Goal: Information Seeking & Learning: Learn about a topic

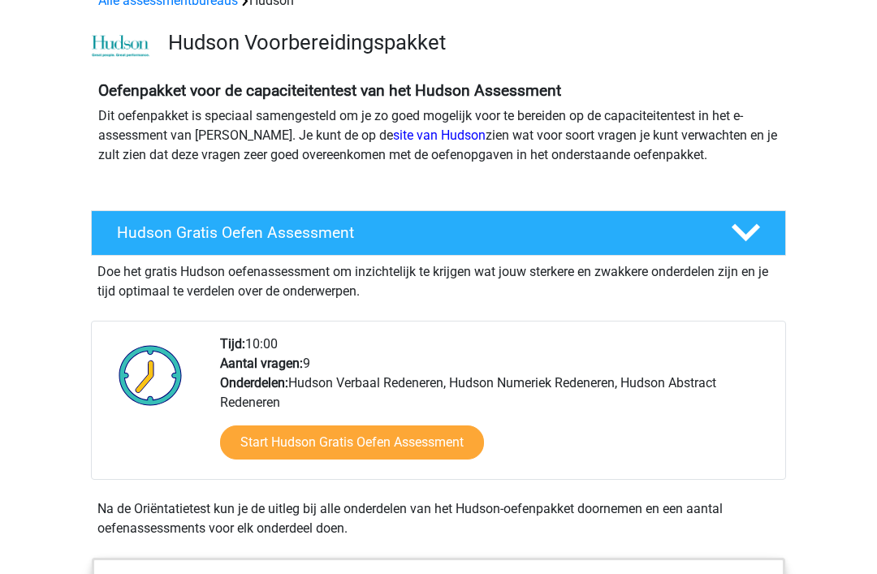
scroll to position [90, 0]
click at [413, 440] on link "Start Hudson Gratis Oefen Assessment" at bounding box center [352, 443] width 264 height 34
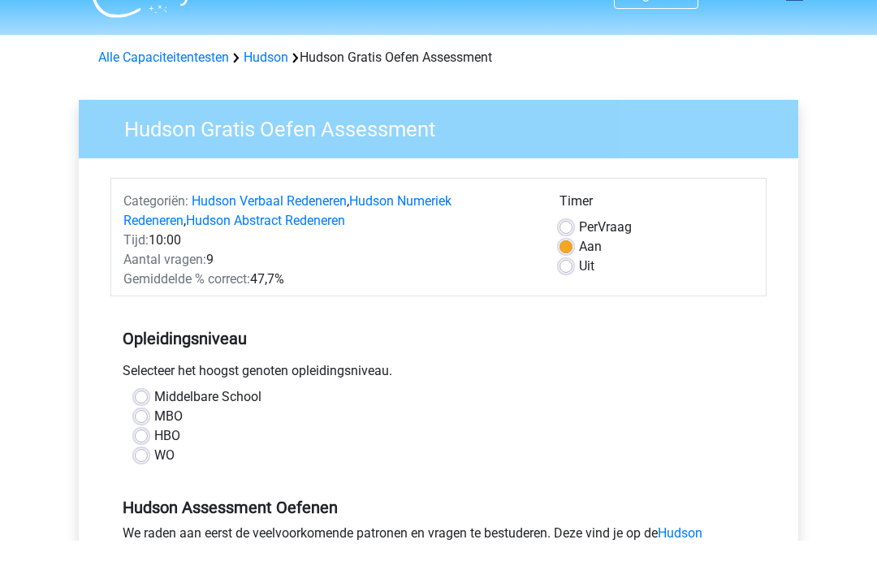
scroll to position [36, 0]
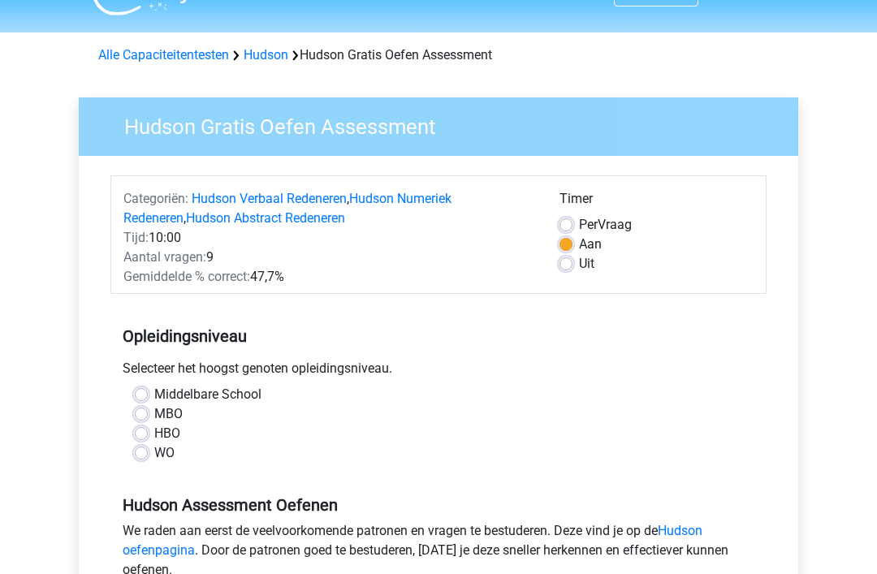
click at [154, 435] on label "HBO" at bounding box center [167, 433] width 26 height 19
click at [144, 435] on input "HBO" at bounding box center [141, 432] width 13 height 16
radio input "true"
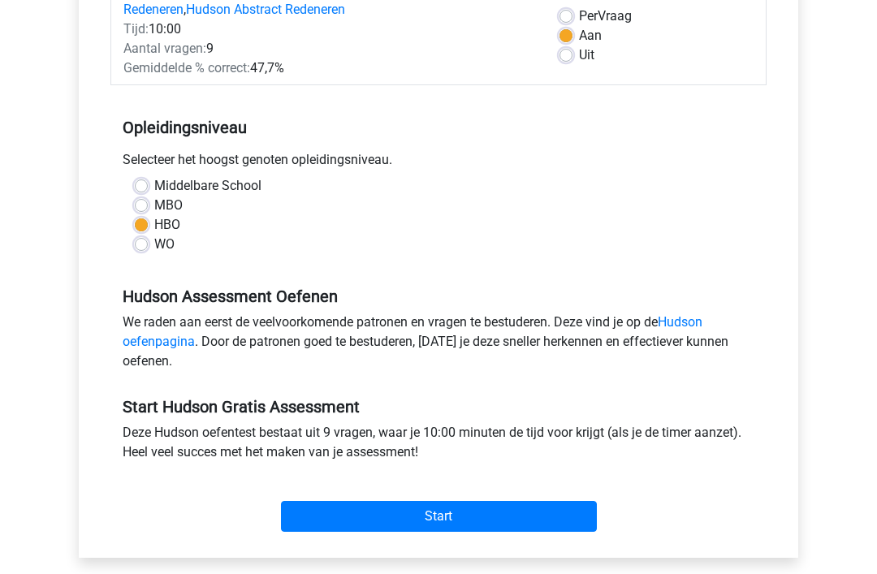
scroll to position [245, 0]
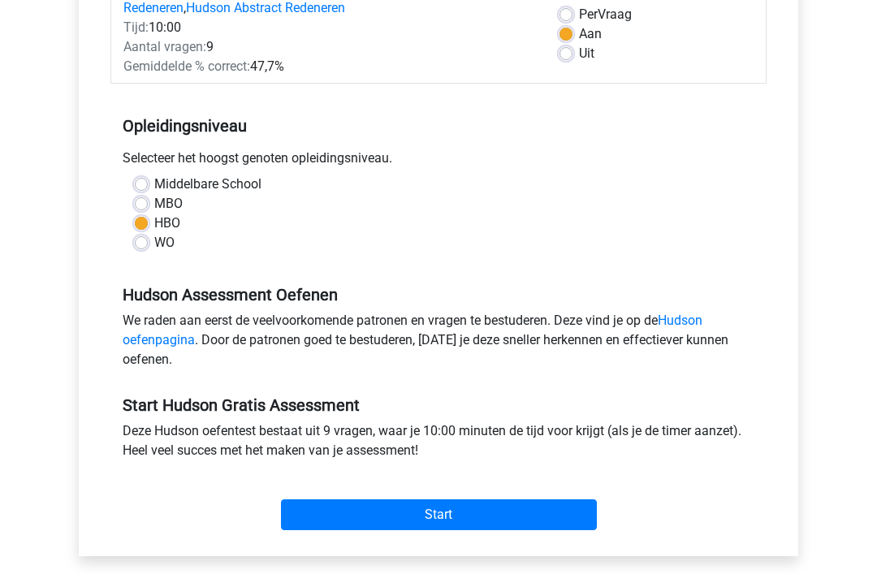
click at [465, 521] on input "Start" at bounding box center [439, 515] width 316 height 31
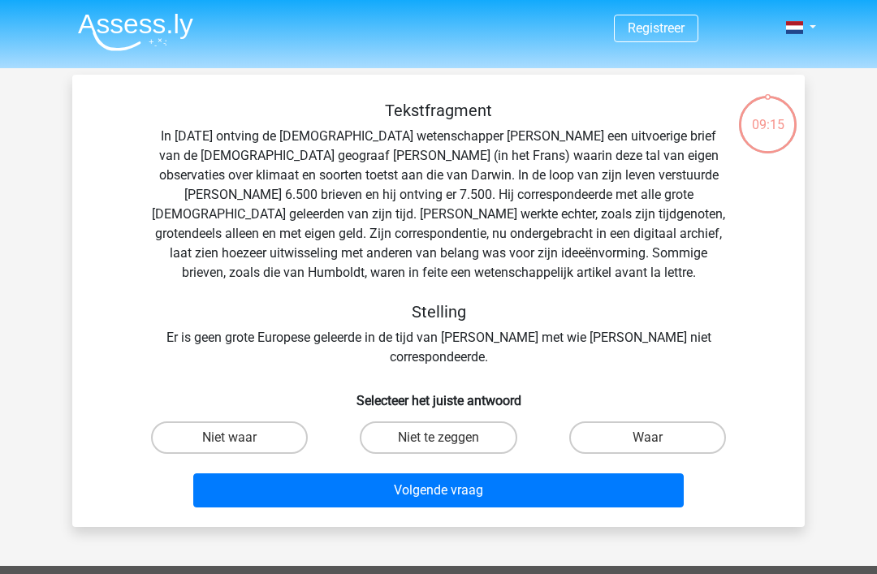
click at [236, 422] on label "Niet waar" at bounding box center [229, 438] width 157 height 32
click at [236, 438] on input "Niet waar" at bounding box center [235, 443] width 11 height 11
radio input "true"
click at [472, 473] on button "Volgende vraag" at bounding box center [438, 490] width 491 height 34
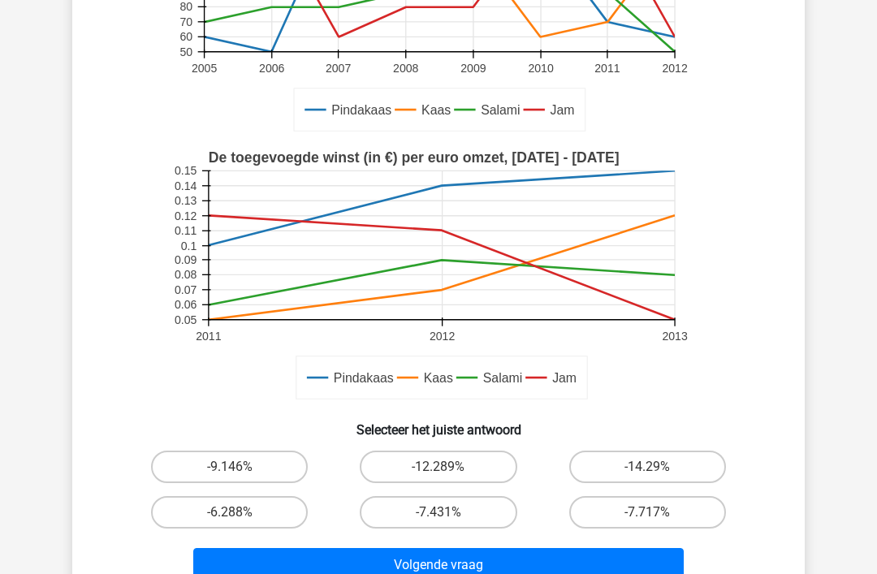
scroll to position [277, 0]
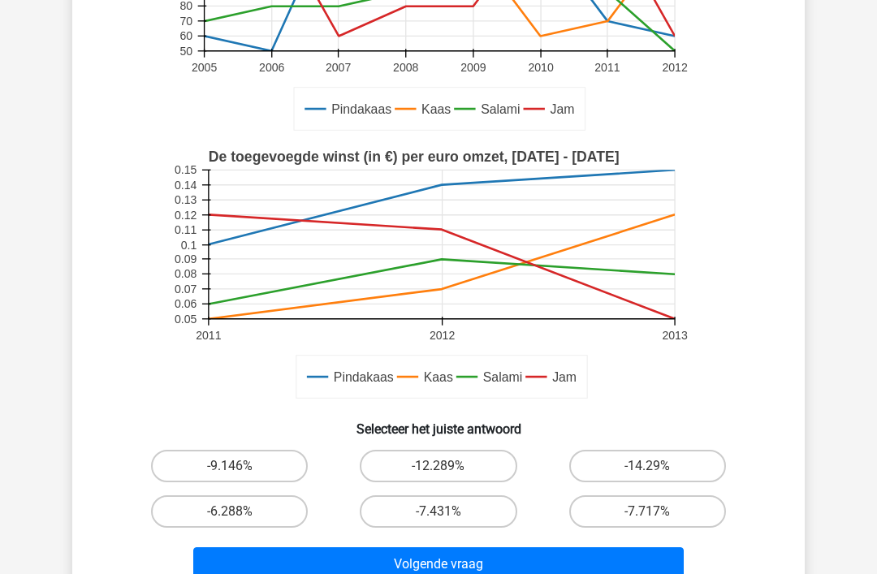
click at [257, 461] on label "-9.146%" at bounding box center [229, 466] width 157 height 32
click at [240, 466] on input "-9.146%" at bounding box center [235, 471] width 11 height 11
radio input "true"
click at [495, 569] on button "Volgende vraag" at bounding box center [438, 564] width 491 height 34
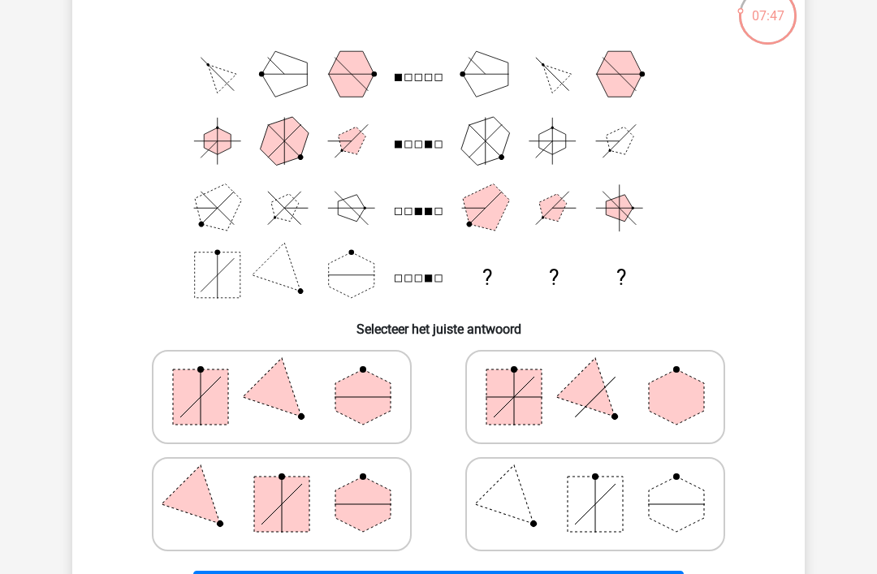
scroll to position [109, 0]
click at [298, 390] on icon at bounding box center [282, 397] width 244 height 81
click at [292, 377] on input "radio" at bounding box center [287, 371] width 11 height 11
radio input "true"
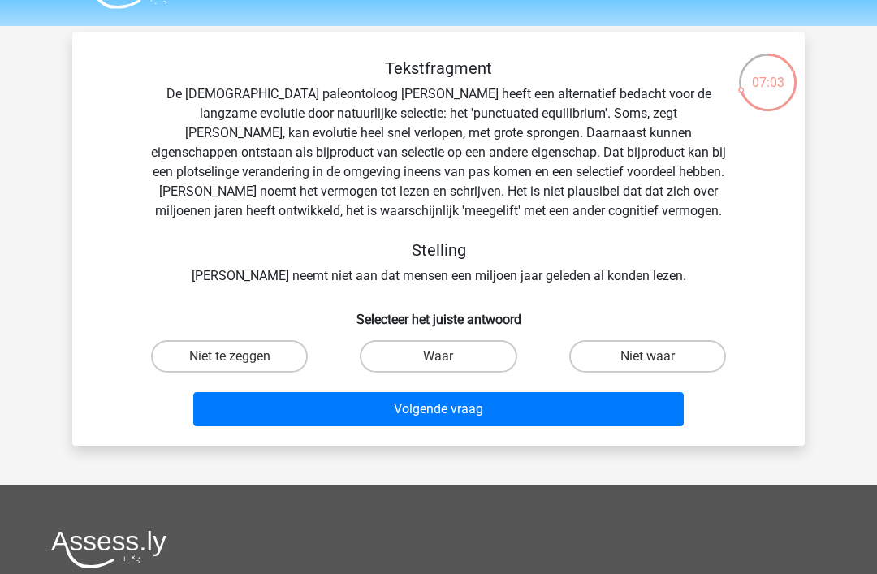
scroll to position [38, 0]
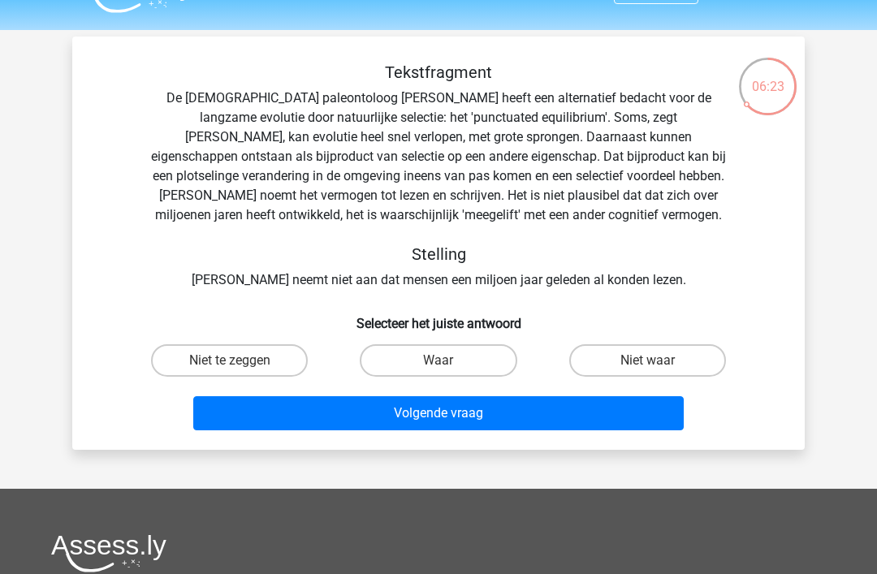
click at [449, 360] on label "Waar" at bounding box center [438, 360] width 157 height 32
click at [449, 361] on input "Waar" at bounding box center [444, 366] width 11 height 11
radio input "true"
click at [552, 414] on button "Volgende vraag" at bounding box center [438, 413] width 491 height 34
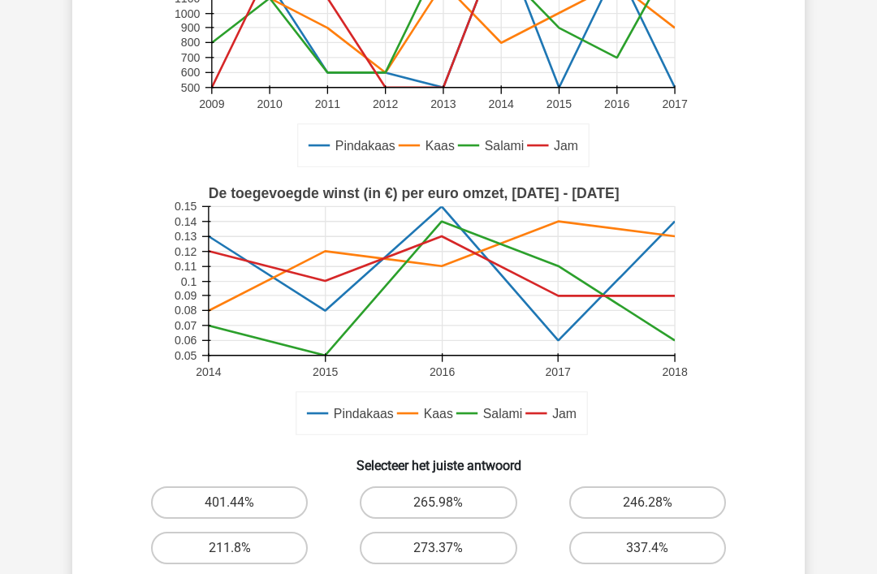
scroll to position [288, 0]
click at [685, 514] on label "246.28%" at bounding box center [647, 503] width 157 height 32
click at [658, 514] on input "246.28%" at bounding box center [652, 509] width 11 height 11
radio input "true"
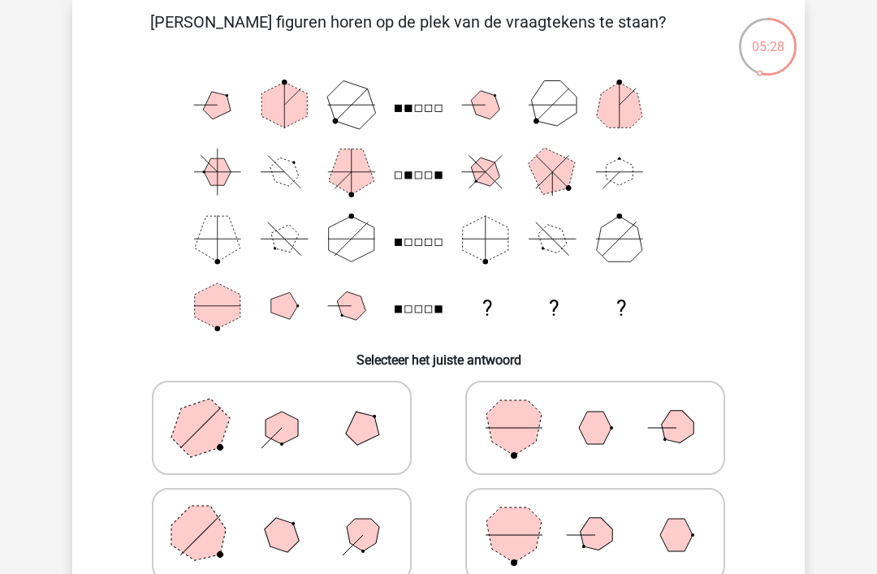
scroll to position [78, 0]
click at [303, 426] on icon at bounding box center [282, 427] width 244 height 81
click at [292, 408] on input "radio" at bounding box center [287, 402] width 11 height 11
radio input "true"
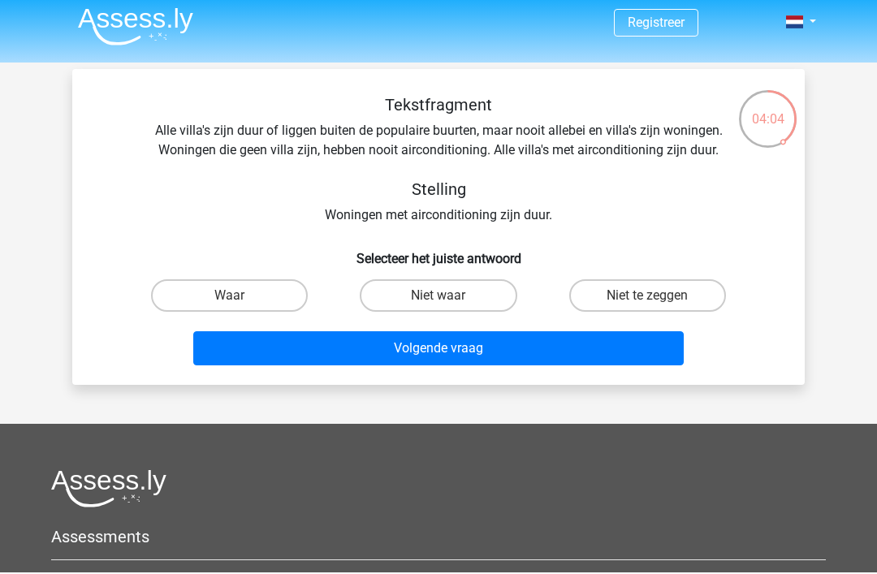
scroll to position [0, 0]
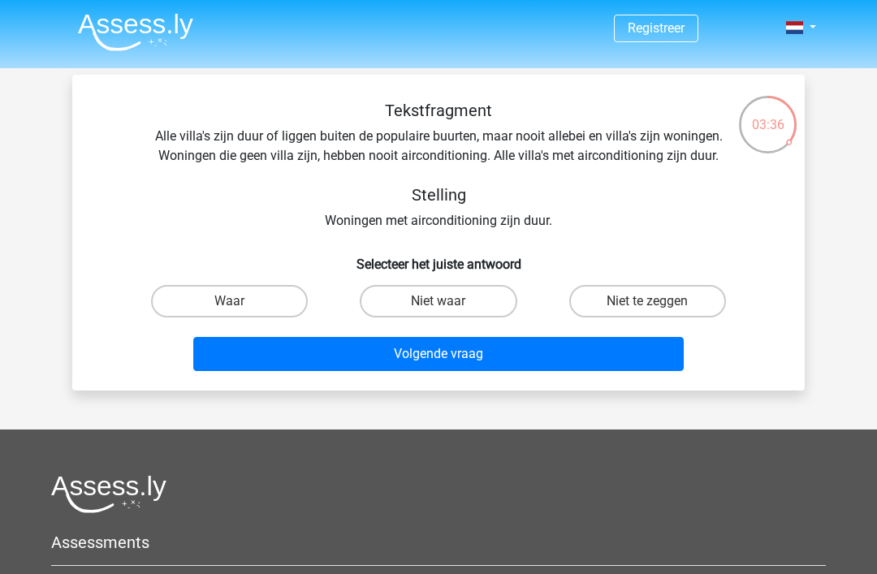
click at [244, 305] on label "Waar" at bounding box center [229, 301] width 157 height 32
click at [240, 305] on input "Waar" at bounding box center [235, 306] width 11 height 11
radio input "true"
click at [512, 351] on button "Volgende vraag" at bounding box center [438, 354] width 491 height 34
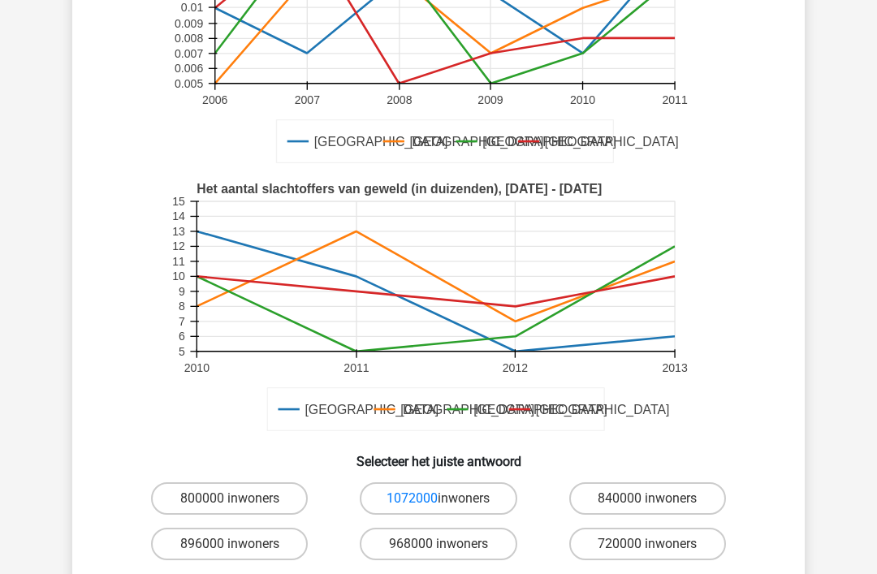
scroll to position [242, 0]
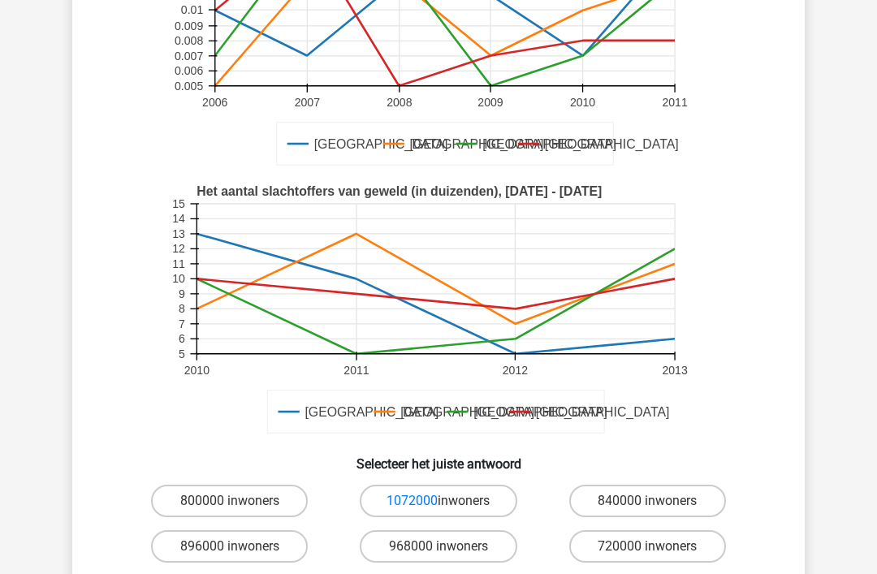
click at [456, 499] on label "1072000 inwoners" at bounding box center [438, 501] width 157 height 32
click at [449, 501] on input "1072000 inwoners" at bounding box center [444, 506] width 11 height 11
radio input "true"
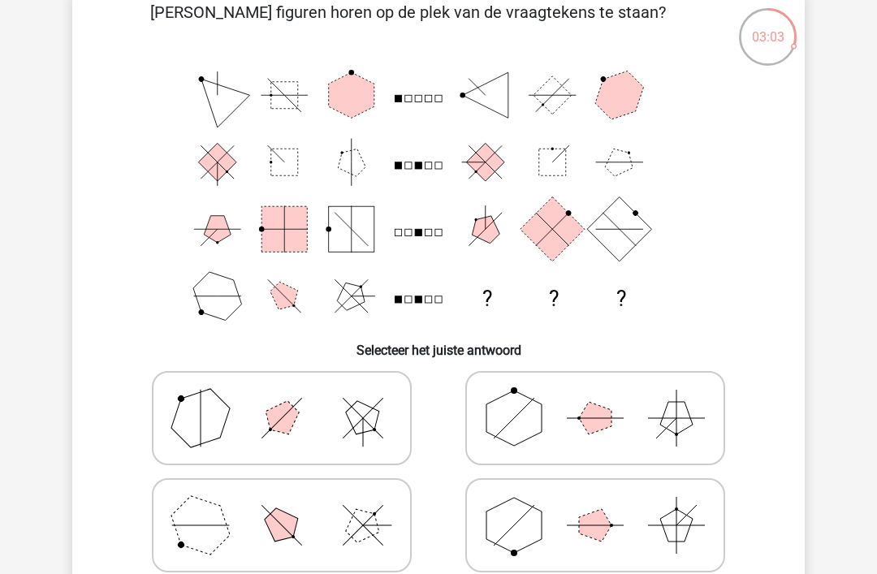
scroll to position [88, 0]
click at [296, 549] on icon at bounding box center [282, 525] width 244 height 81
click at [292, 505] on input "radio" at bounding box center [287, 500] width 11 height 11
radio input "true"
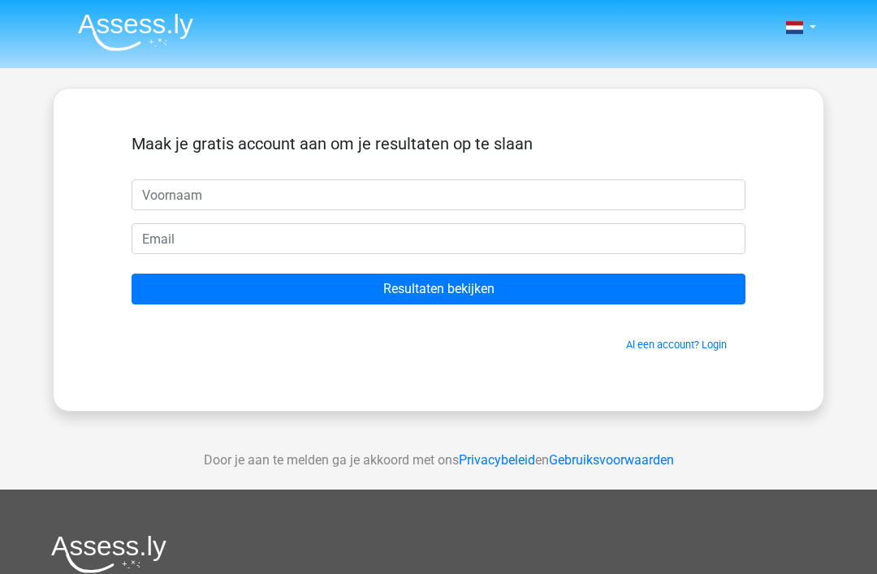
click at [209, 190] on input "text" at bounding box center [439, 194] width 614 height 31
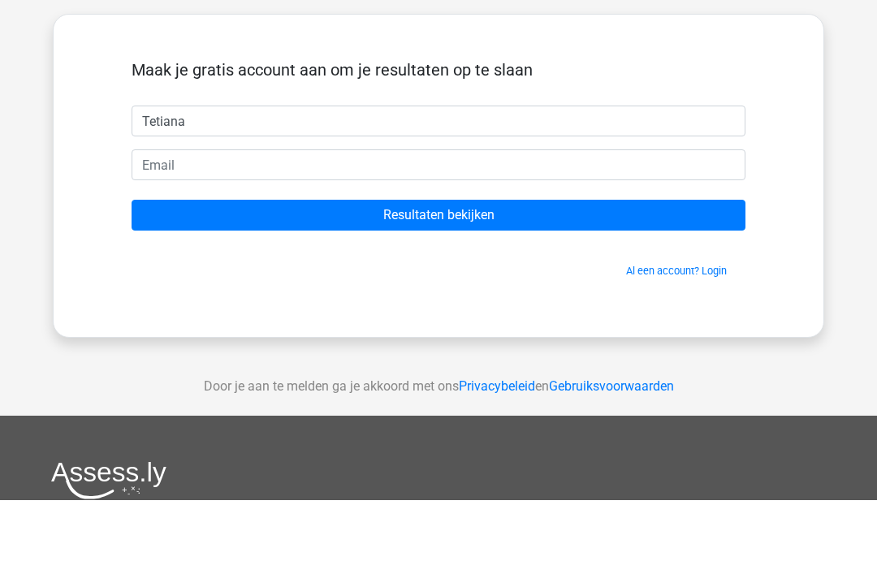
type input "Tetiana"
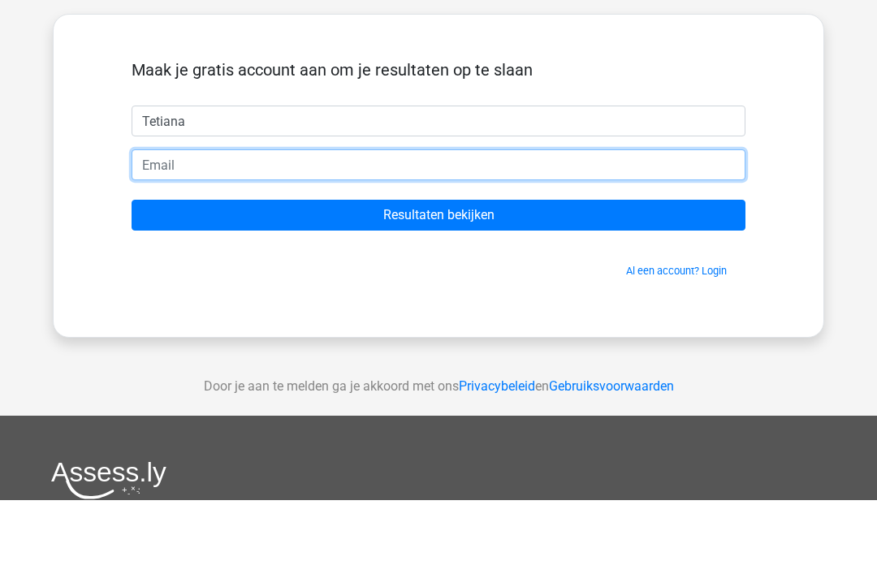
click at [262, 223] on input "email" at bounding box center [439, 238] width 614 height 31
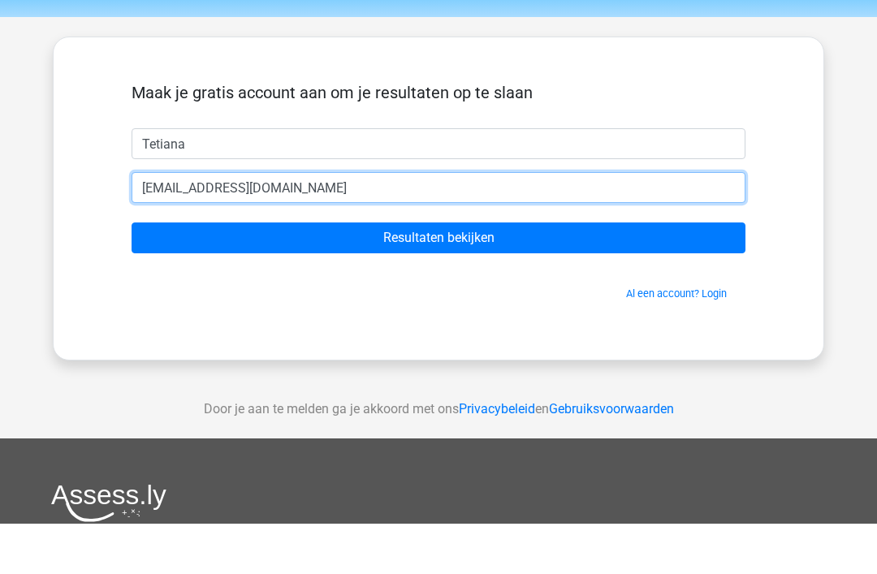
type input "[EMAIL_ADDRESS][DOMAIN_NAME]"
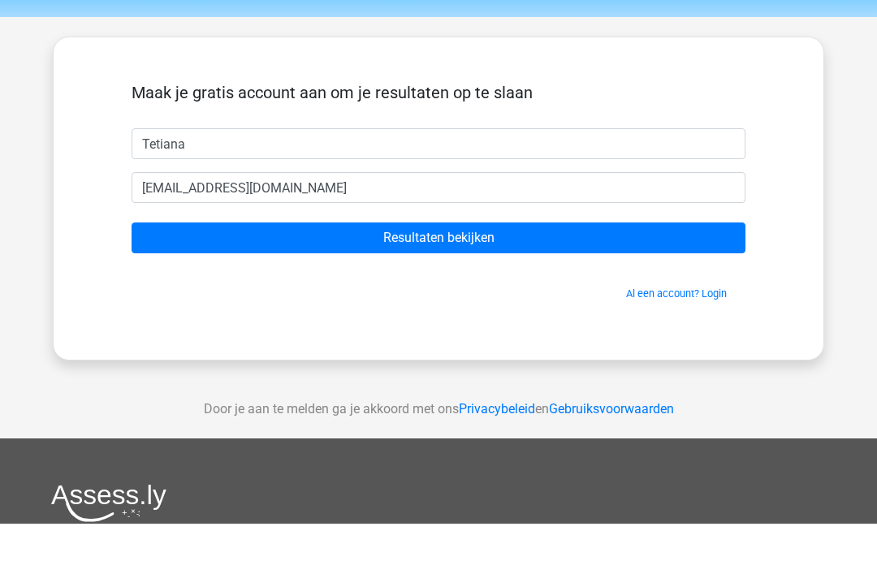
click at [536, 274] on input "Resultaten bekijken" at bounding box center [439, 289] width 614 height 31
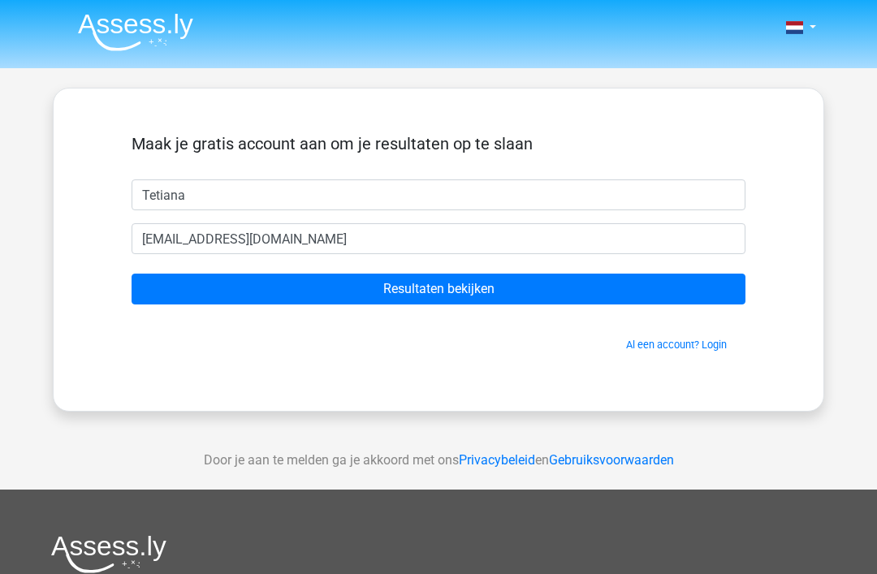
scroll to position [103, 0]
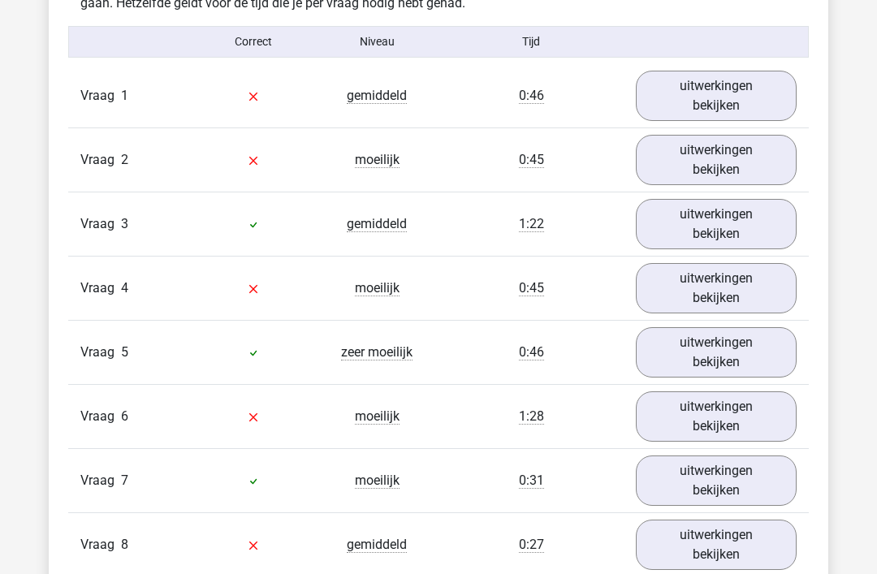
scroll to position [1725, 0]
click at [756, 339] on link "uitwerkingen bekijken" at bounding box center [716, 352] width 161 height 50
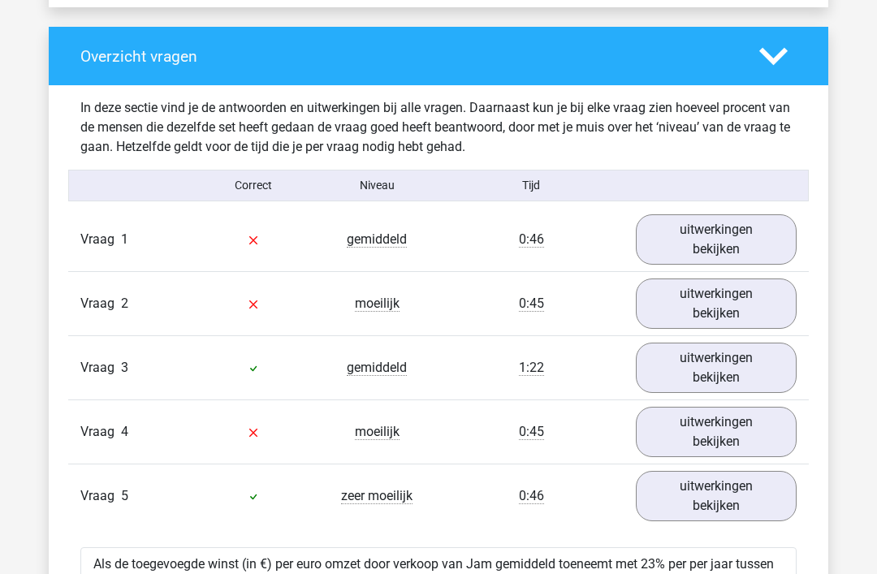
scroll to position [1580, 0]
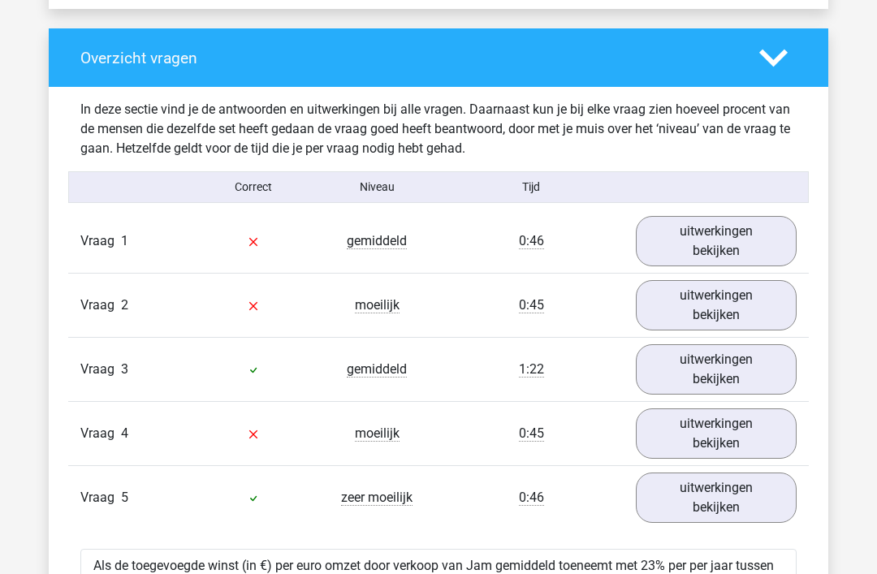
click at [716, 240] on link "uitwerkingen bekijken" at bounding box center [716, 241] width 161 height 50
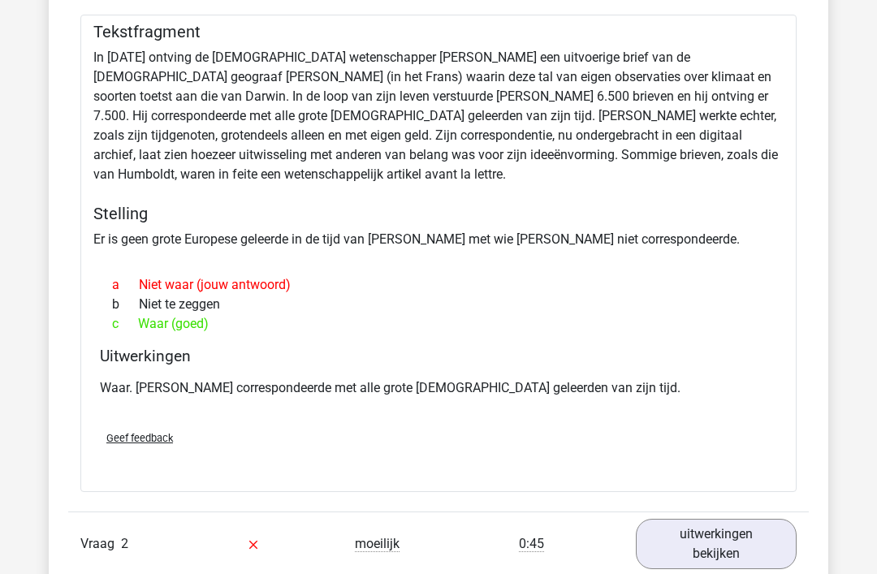
scroll to position [1909, 0]
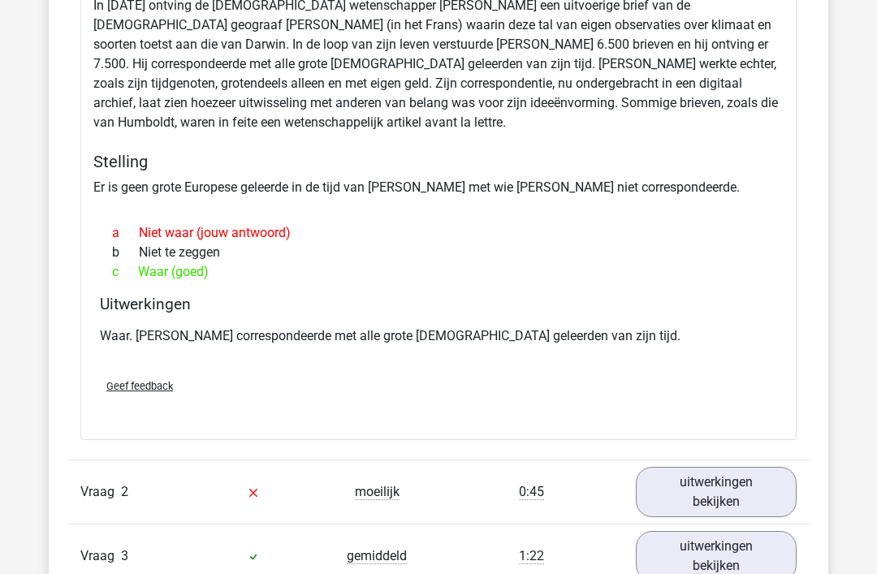
click at [741, 479] on link "uitwerkingen bekijken" at bounding box center [716, 492] width 161 height 50
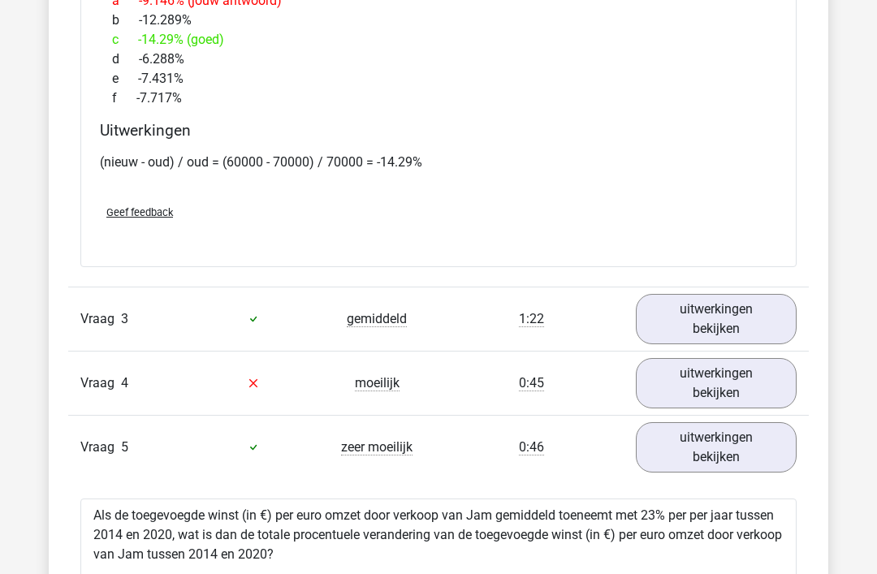
scroll to position [3051, 0]
click at [760, 308] on link "uitwerkingen bekijken" at bounding box center [716, 318] width 161 height 50
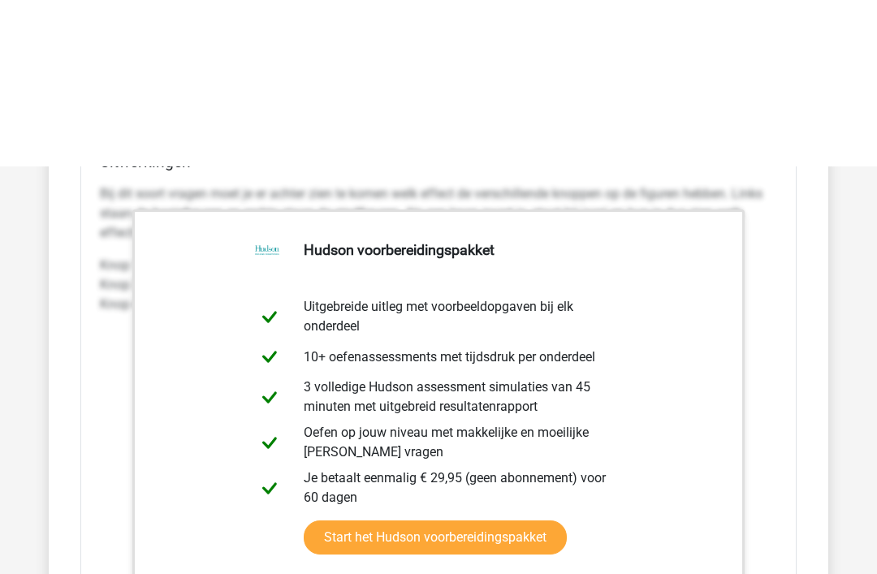
scroll to position [3835, 0]
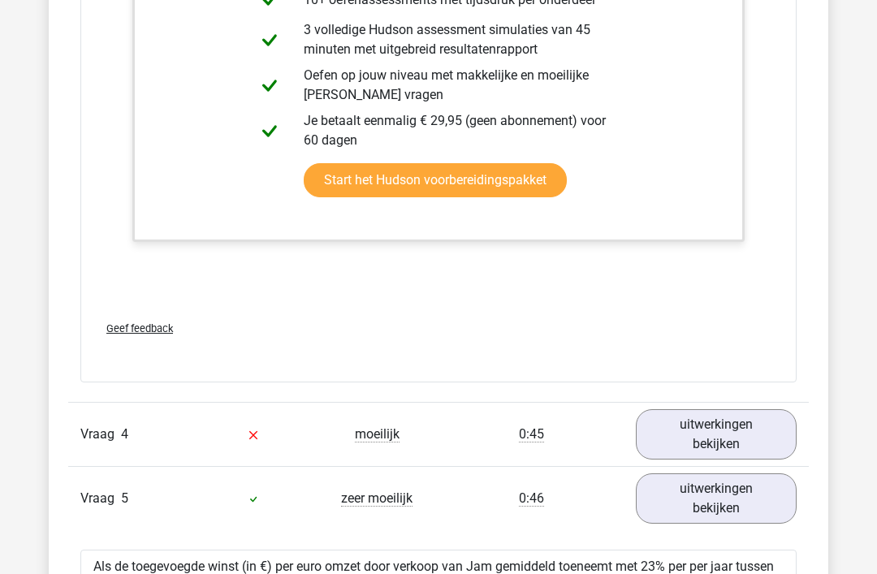
click at [747, 413] on link "uitwerkingen bekijken" at bounding box center [716, 434] width 161 height 50
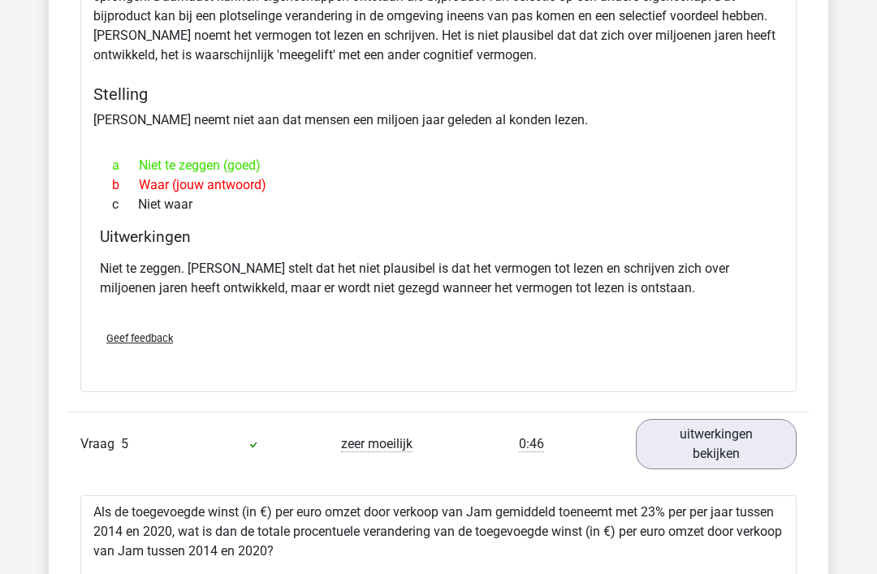
scroll to position [4790, 0]
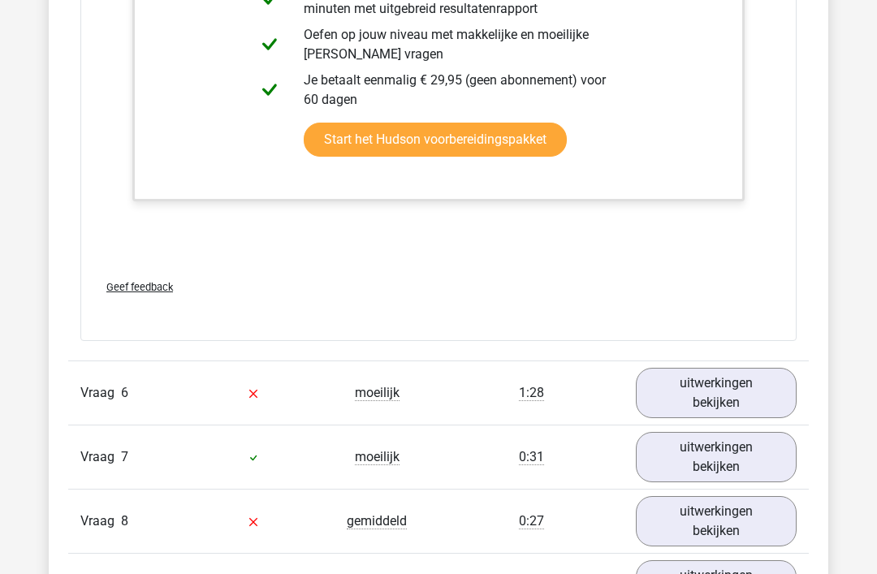
click at [747, 387] on link "uitwerkingen bekijken" at bounding box center [716, 393] width 161 height 50
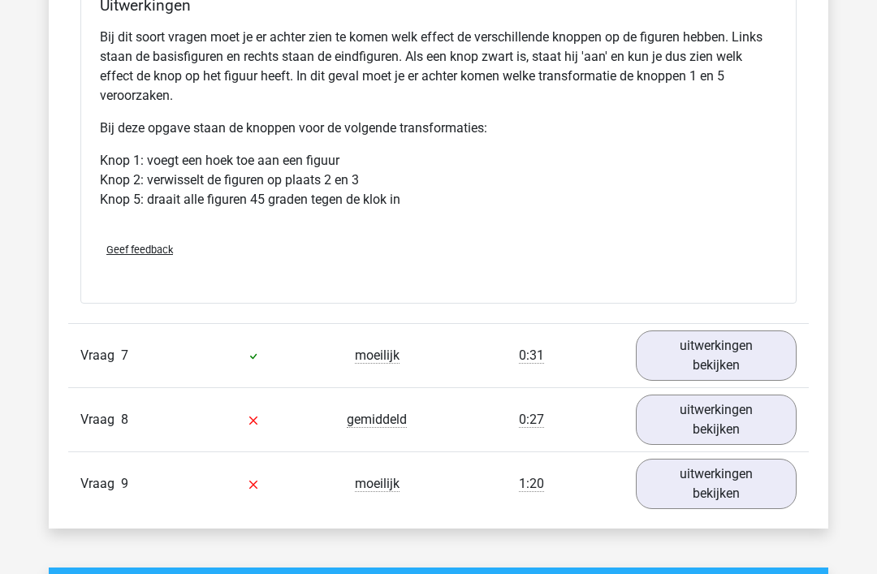
scroll to position [7352, 0]
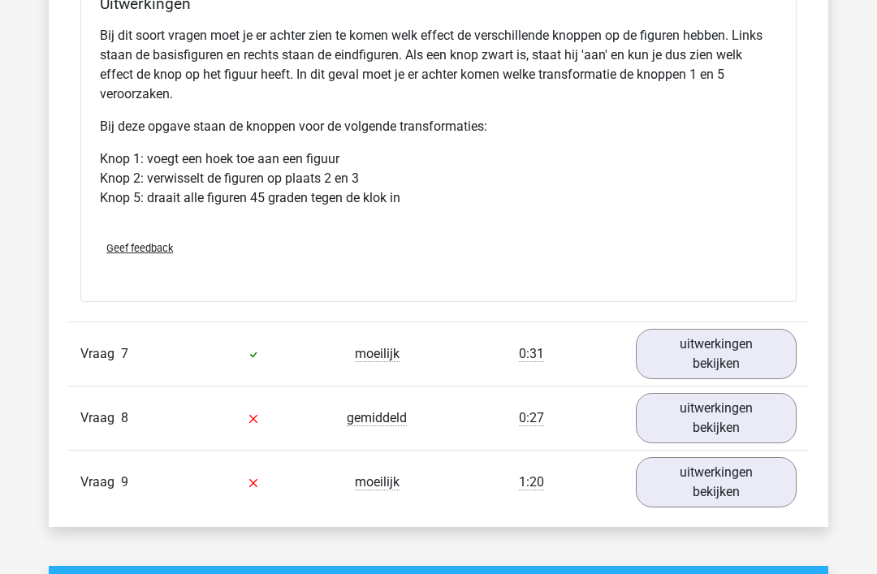
click at [718, 334] on link "uitwerkingen bekijken" at bounding box center [716, 354] width 161 height 50
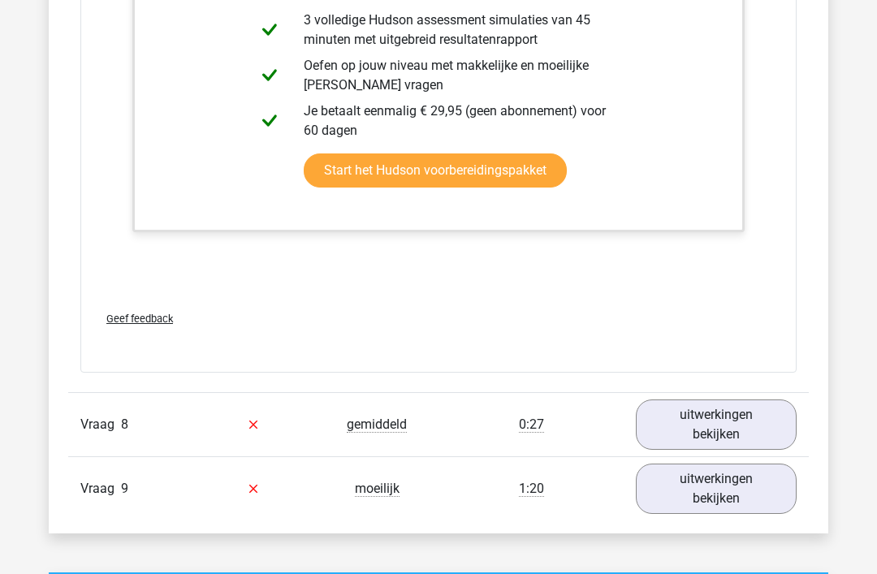
scroll to position [8211, 0]
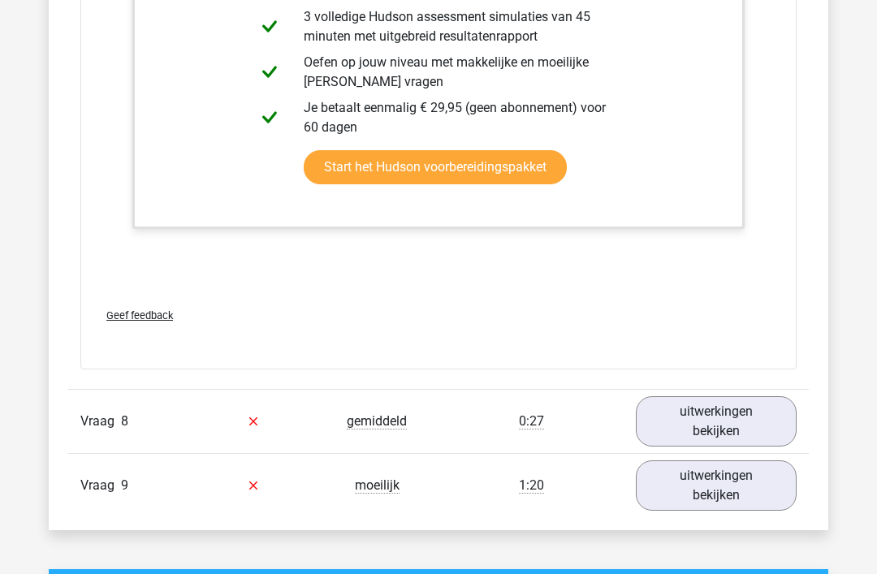
click at [723, 411] on link "uitwerkingen bekijken" at bounding box center [716, 421] width 161 height 50
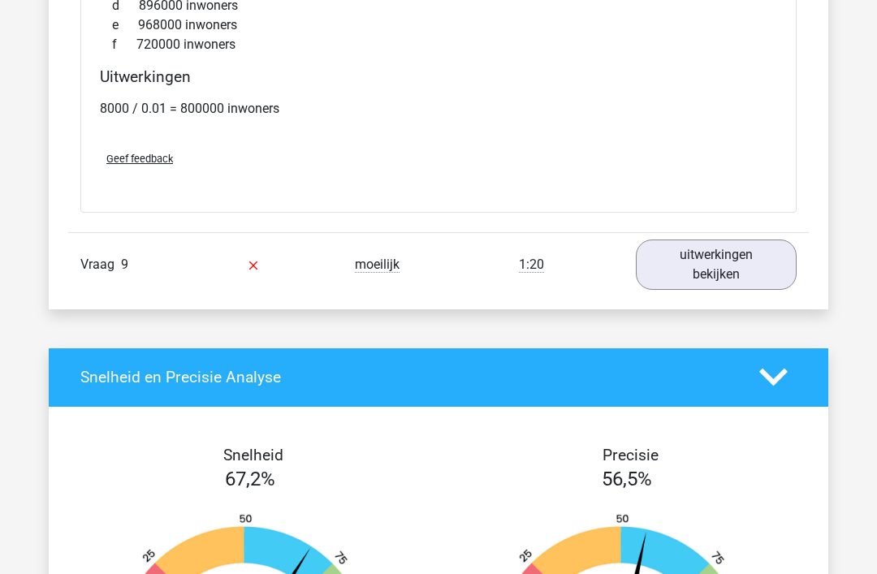
scroll to position [9327, 0]
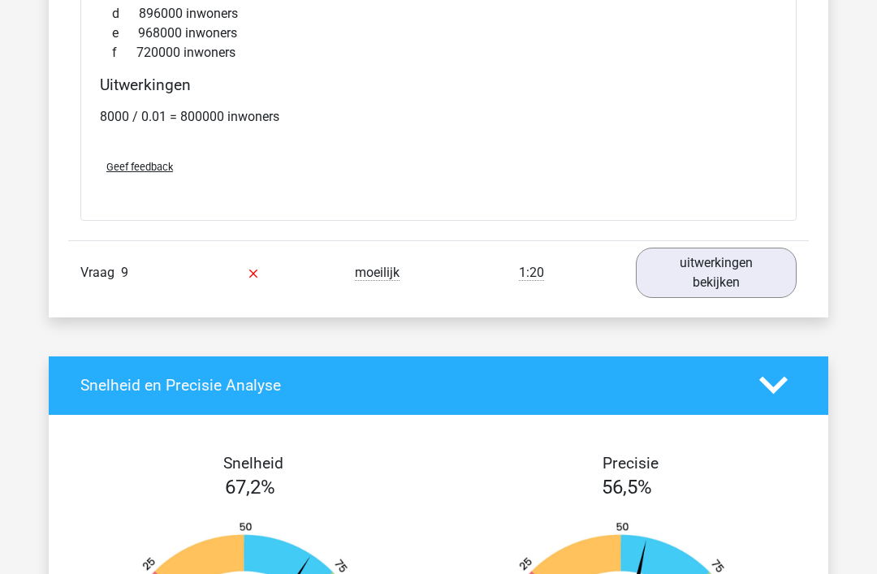
click at [707, 254] on link "uitwerkingen bekijken" at bounding box center [716, 273] width 161 height 50
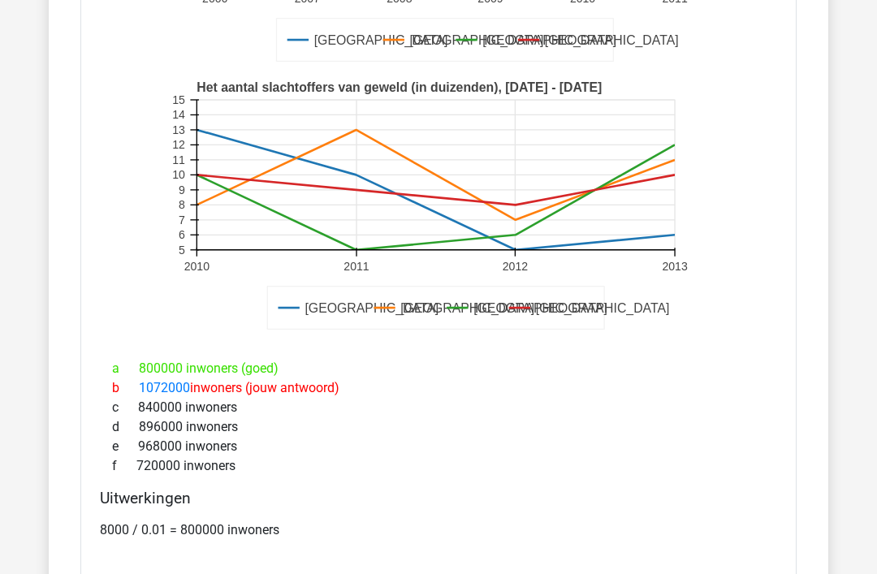
scroll to position [8857, 0]
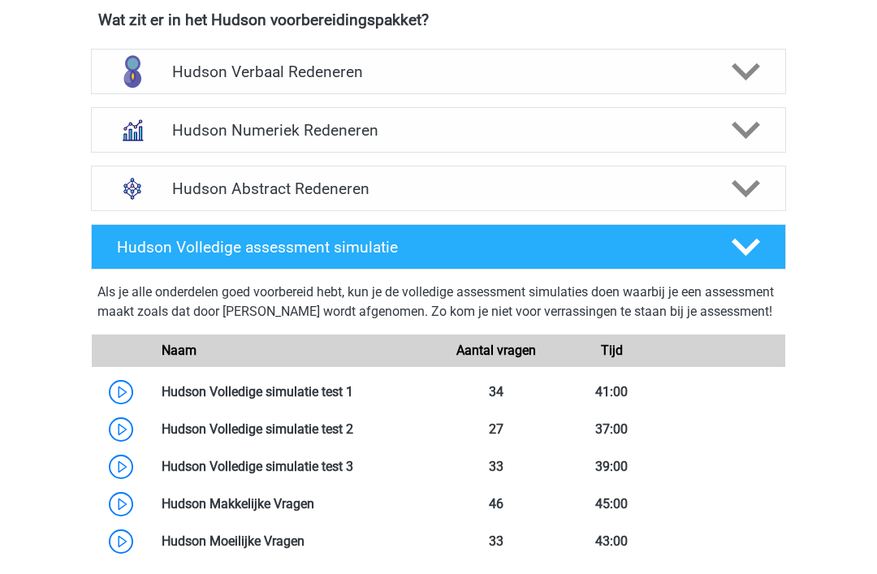
scroll to position [1045, 0]
click at [353, 400] on link at bounding box center [353, 391] width 0 height 15
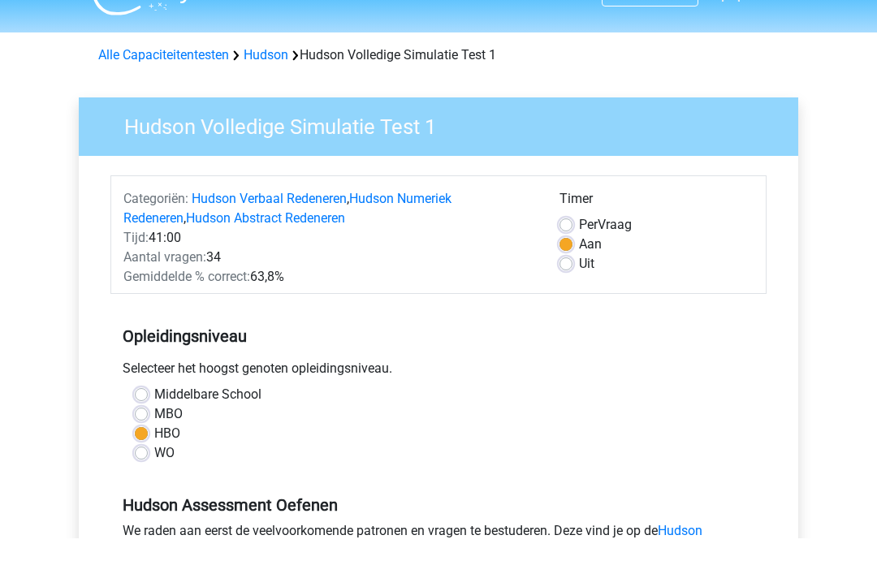
scroll to position [37, 0]
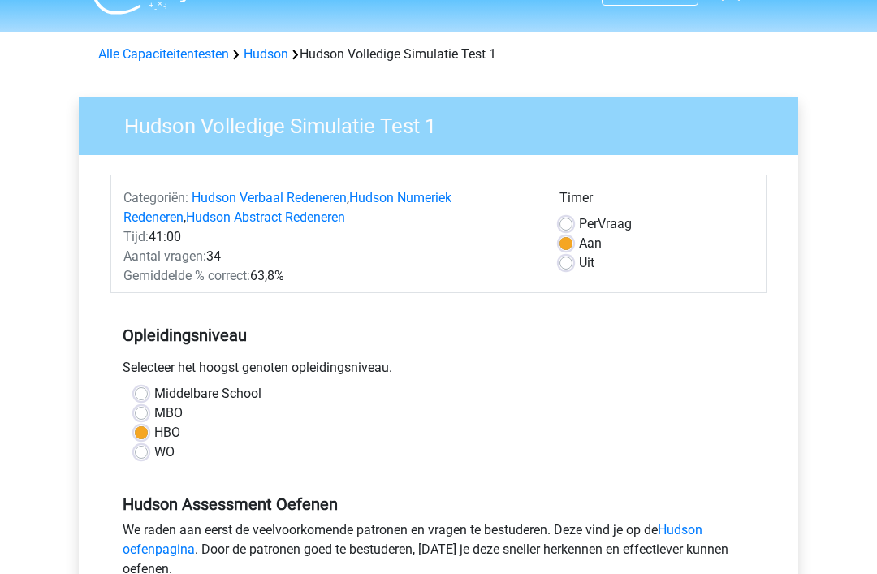
click at [154, 390] on label "Middelbare School" at bounding box center [207, 393] width 107 height 19
click at [146, 390] on input "Middelbare School" at bounding box center [141, 392] width 13 height 16
radio input "true"
click at [154, 428] on label "HBO" at bounding box center [167, 432] width 26 height 19
click at [143, 428] on input "HBO" at bounding box center [141, 431] width 13 height 16
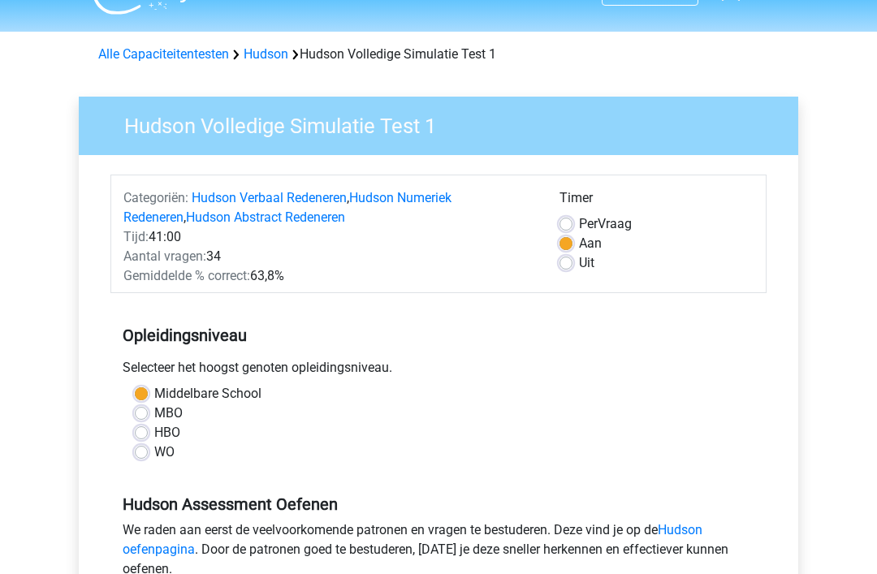
radio input "true"
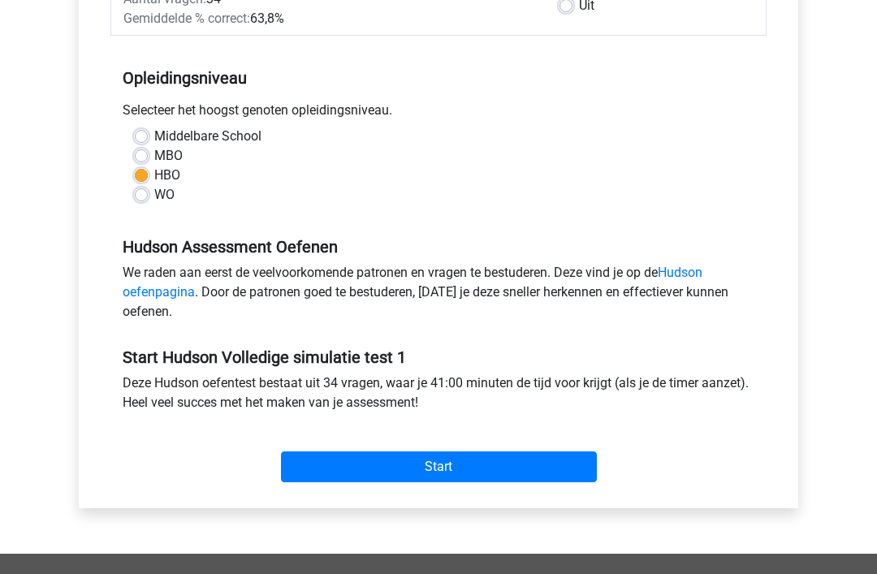
scroll to position [295, 0]
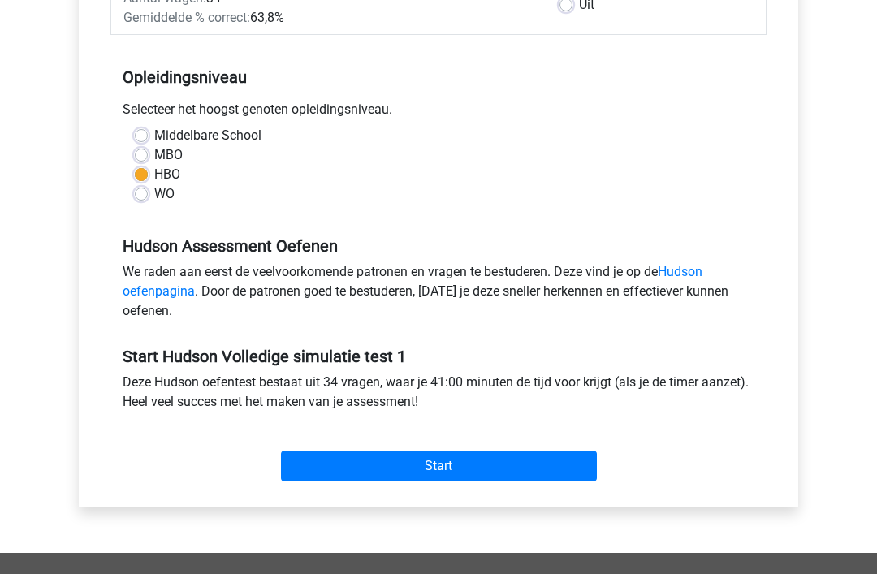
click at [499, 458] on input "Start" at bounding box center [439, 466] width 316 height 31
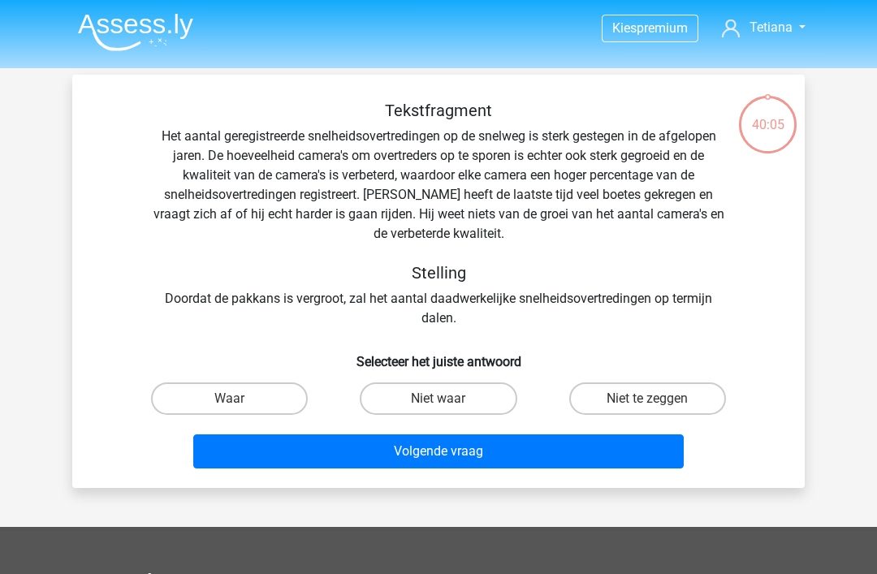
click at [452, 398] on label "Niet waar" at bounding box center [438, 399] width 157 height 32
click at [449, 399] on input "Niet waar" at bounding box center [444, 404] width 11 height 11
radio input "true"
click at [499, 443] on button "Volgende vraag" at bounding box center [438, 452] width 491 height 34
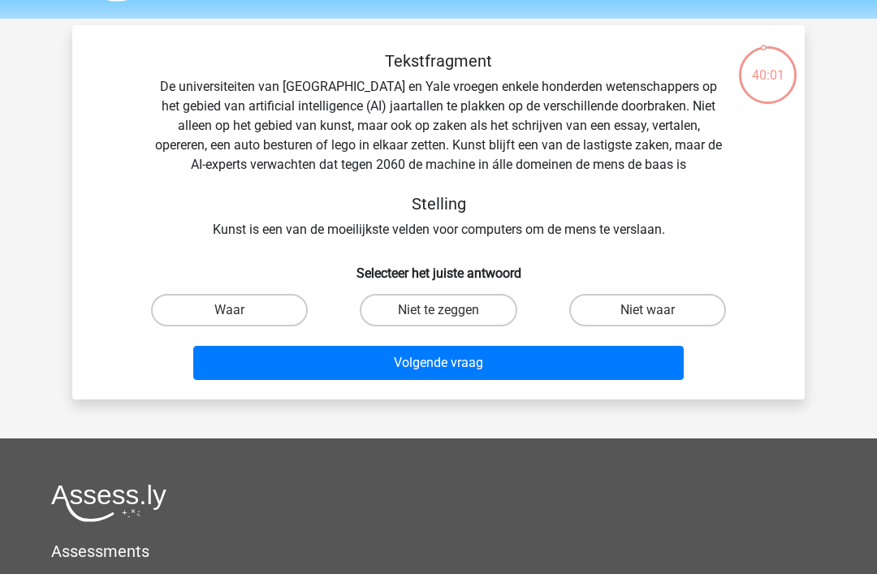
scroll to position [49, 0]
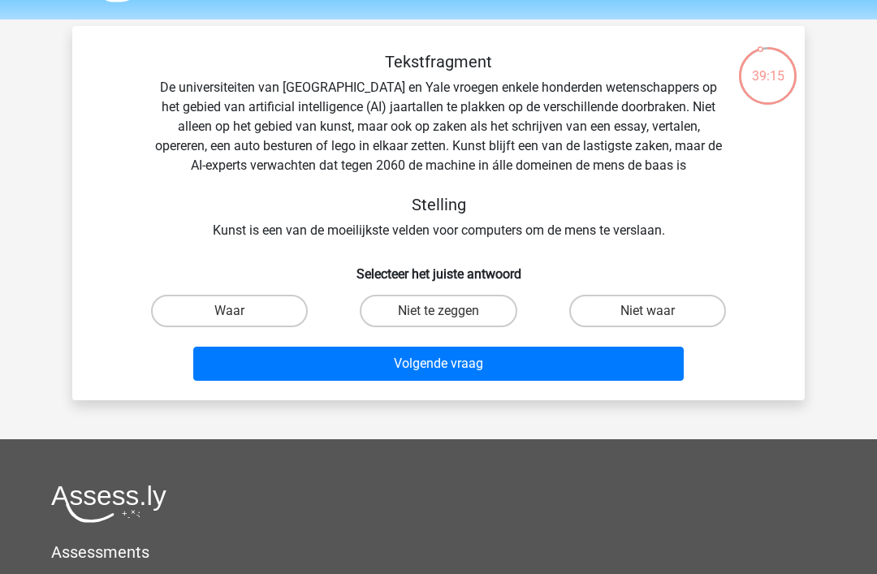
click at [655, 311] on input "Niet waar" at bounding box center [652, 316] width 11 height 11
radio input "true"
click at [563, 365] on button "Volgende vraag" at bounding box center [438, 364] width 491 height 34
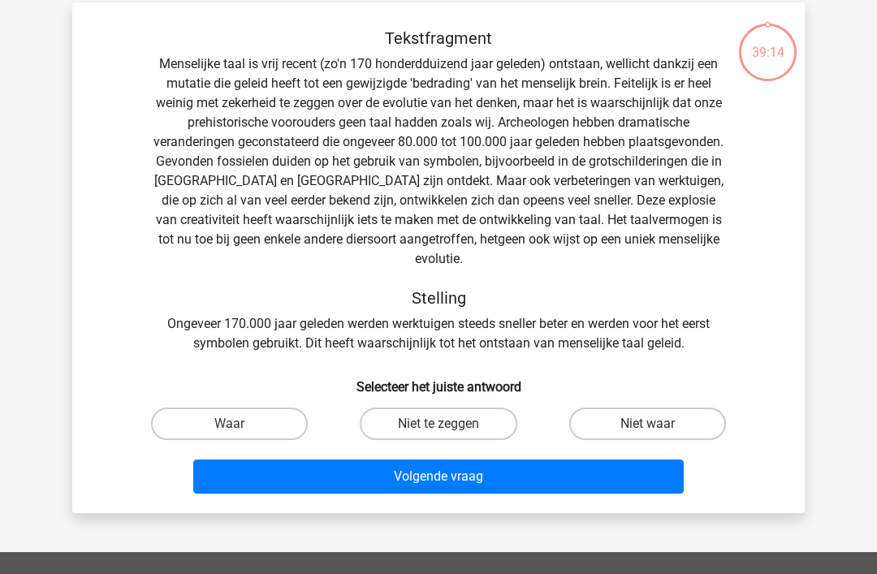
scroll to position [75, 0]
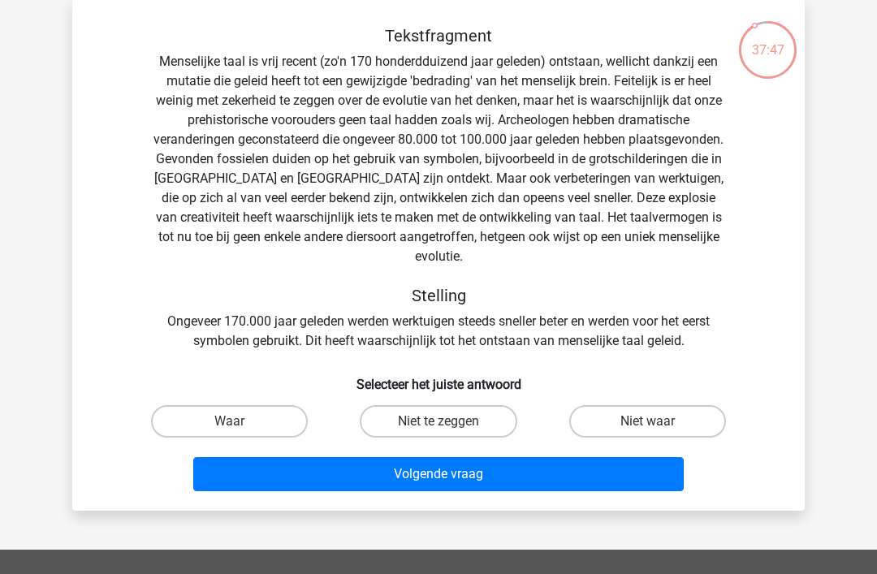
click at [225, 405] on label "Waar" at bounding box center [229, 421] width 157 height 32
click at [230, 422] on input "Waar" at bounding box center [235, 427] width 11 height 11
radio input "true"
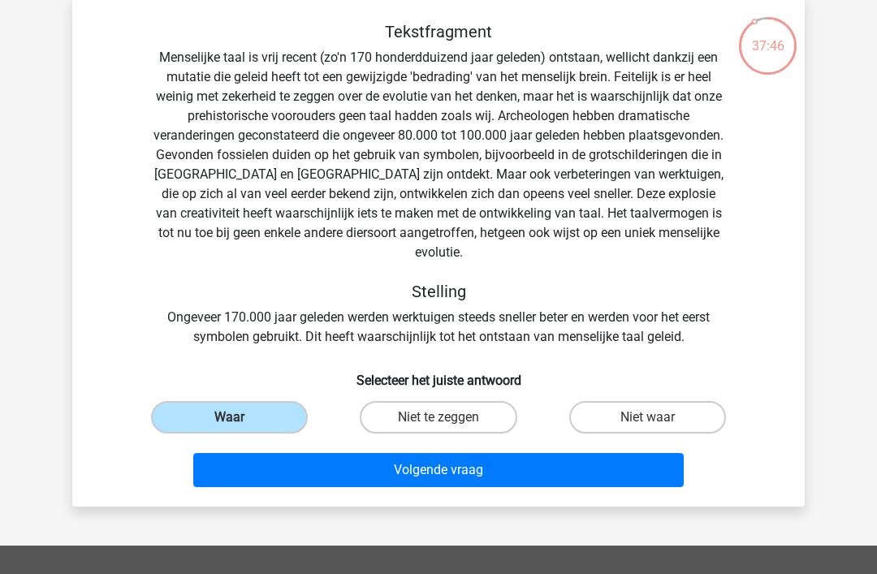
click at [473, 453] on button "Volgende vraag" at bounding box center [438, 470] width 491 height 34
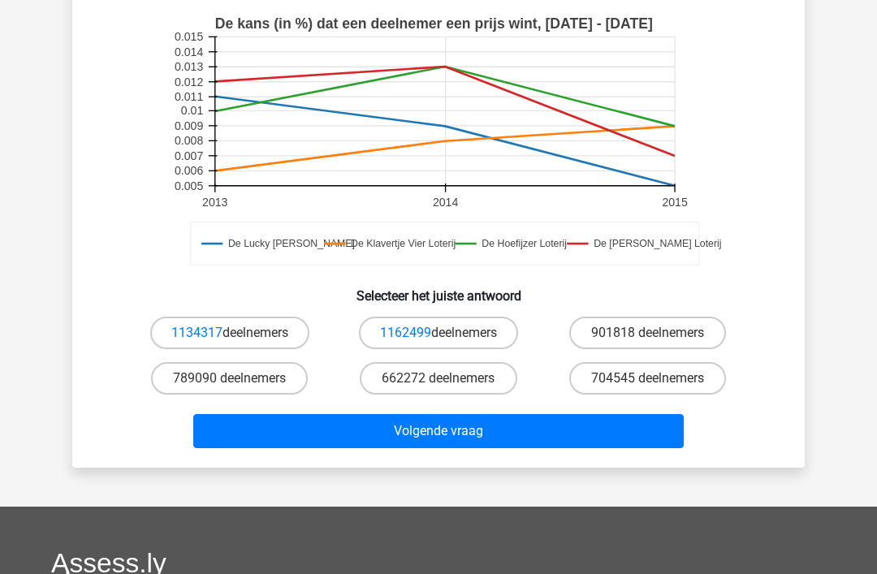
scroll to position [403, 0]
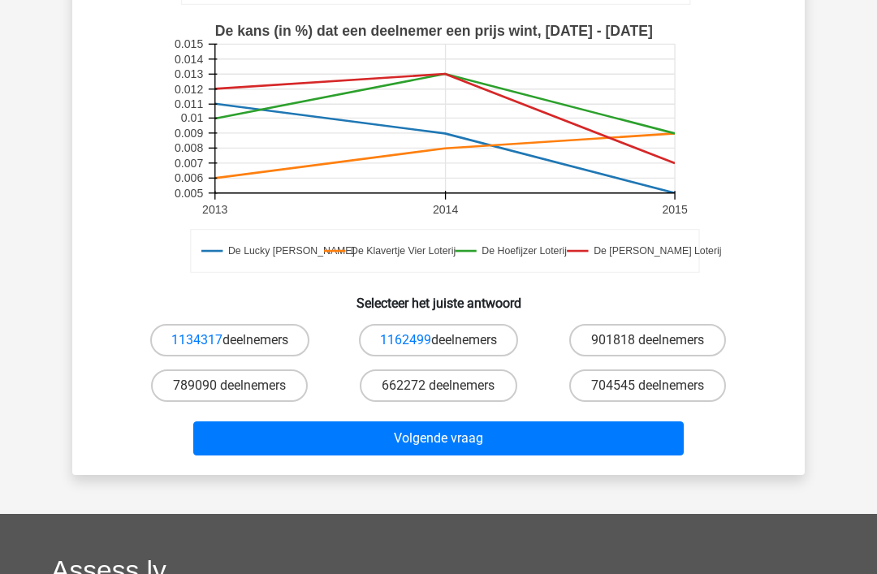
click at [244, 385] on label "789090 deelnemers" at bounding box center [229, 386] width 157 height 32
click at [240, 386] on input "789090 deelnemers" at bounding box center [235, 391] width 11 height 11
radio input "true"
click at [538, 440] on button "Volgende vraag" at bounding box center [438, 439] width 491 height 34
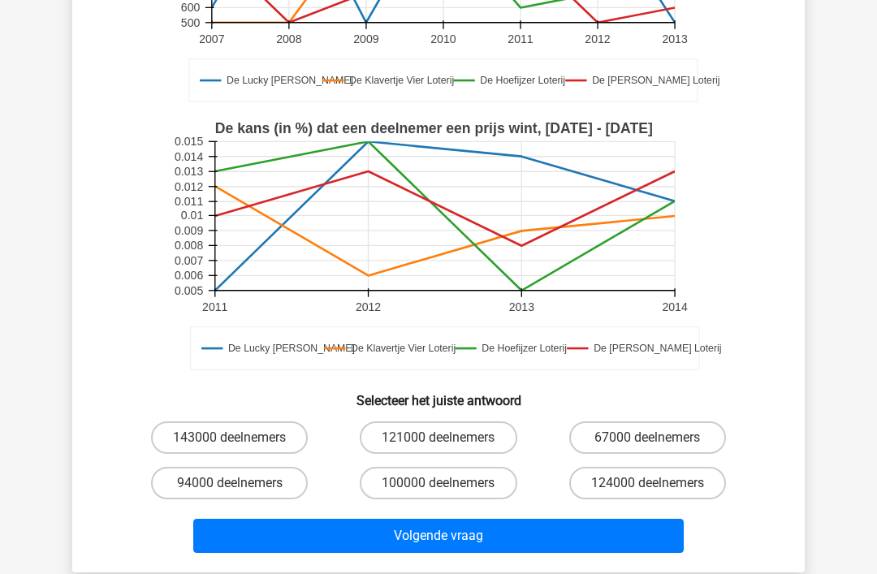
scroll to position [305, 0]
click at [256, 482] on label "94000 deelnemers" at bounding box center [229, 483] width 157 height 32
click at [240, 483] on input "94000 deelnemers" at bounding box center [235, 488] width 11 height 11
radio input "true"
click at [521, 533] on button "Volgende vraag" at bounding box center [438, 536] width 491 height 34
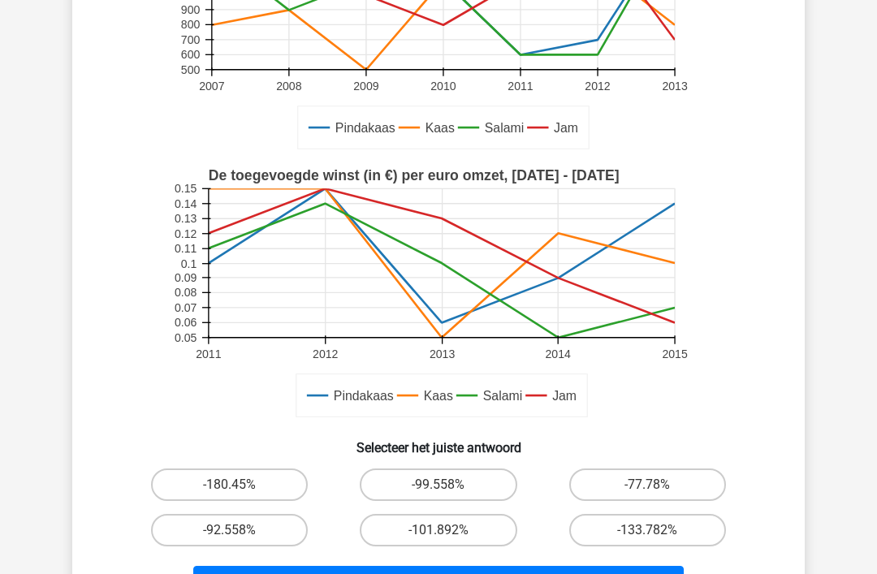
scroll to position [257, 0]
